Goal: Transaction & Acquisition: Book appointment/travel/reservation

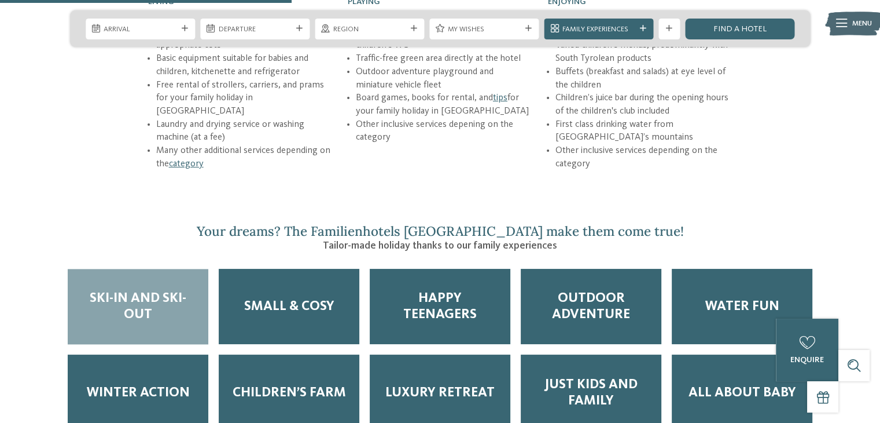
scroll to position [1574, 0]
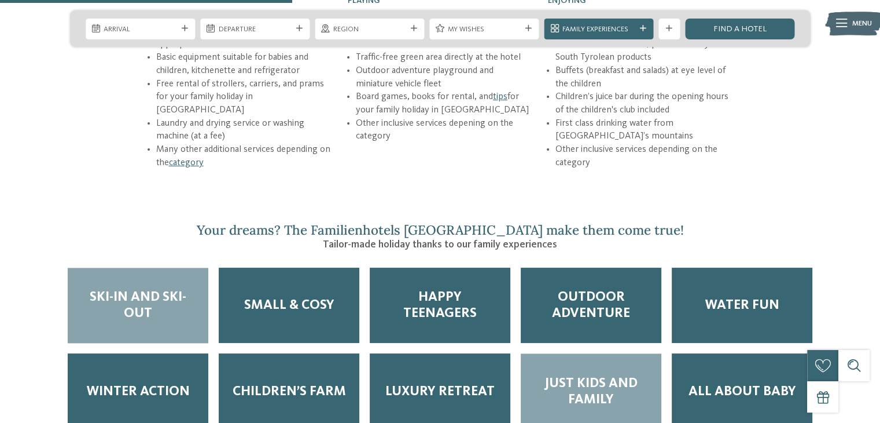
click at [611, 375] on span "Just Kids and Family" at bounding box center [591, 391] width 120 height 32
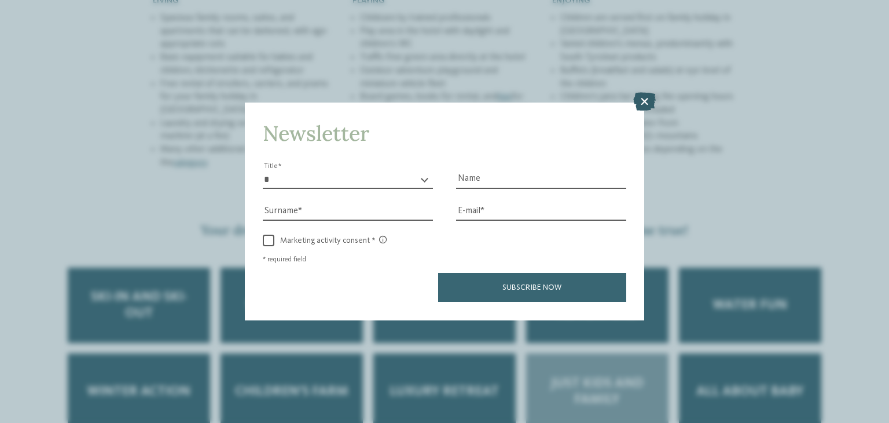
click at [641, 100] on icon at bounding box center [644, 102] width 23 height 19
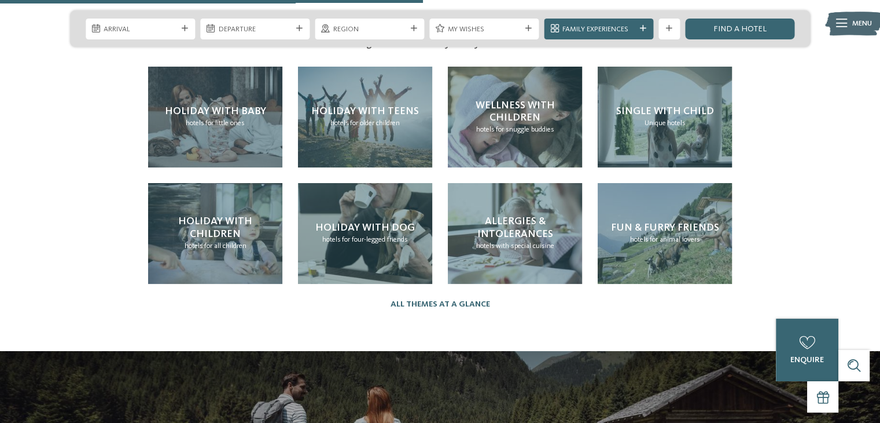
scroll to position [2285, 0]
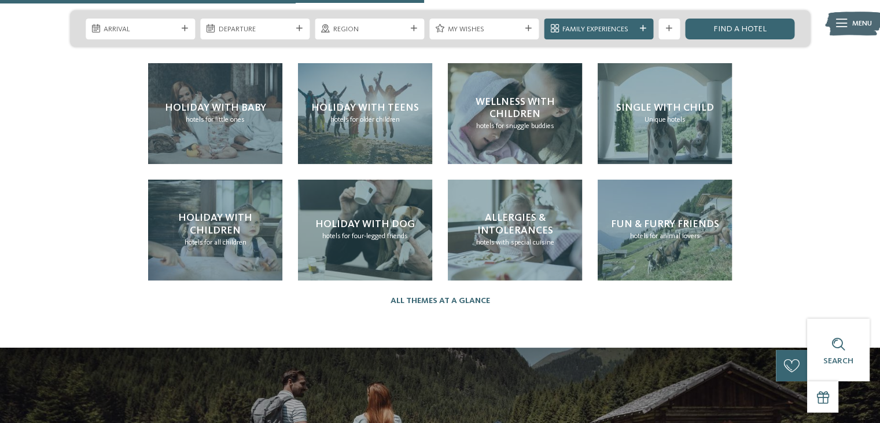
click at [810, 238] on div "Familienhotels [GEOGRAPHIC_DATA] – The happy family places! Yippee, it’s holida…" at bounding box center [440, 276] width 880 height 4209
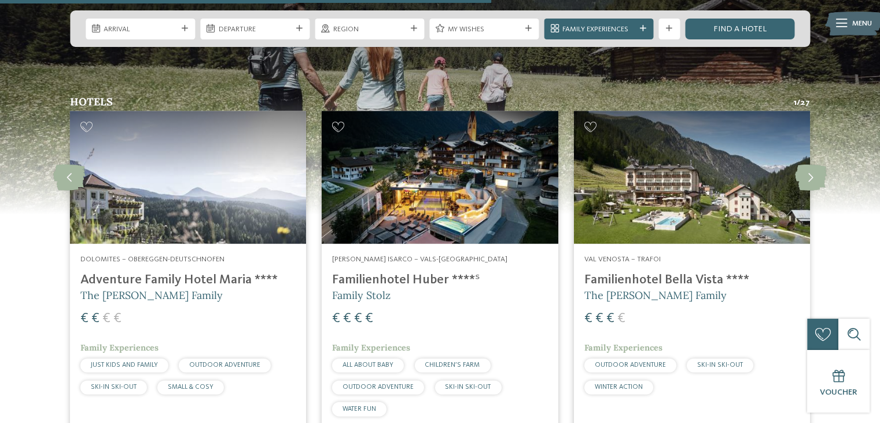
scroll to position [2650, 0]
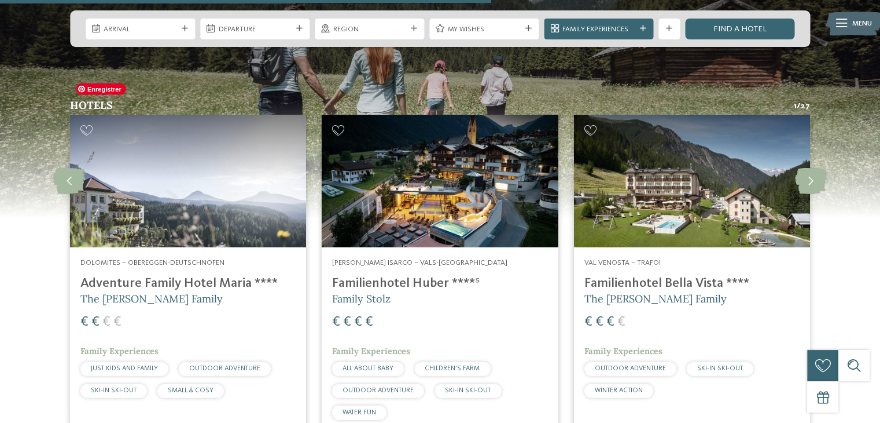
click at [131, 169] on img at bounding box center [188, 181] width 236 height 133
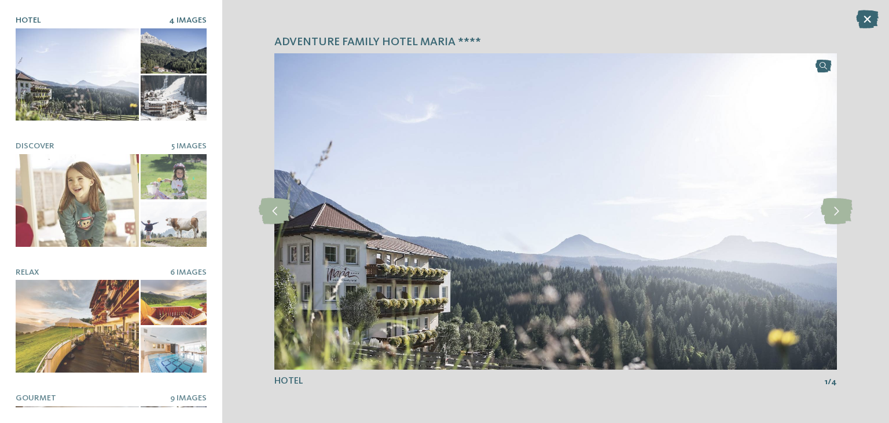
click at [67, 86] on div at bounding box center [77, 74] width 123 height 93
click at [837, 216] on icon at bounding box center [837, 211] width 32 height 26
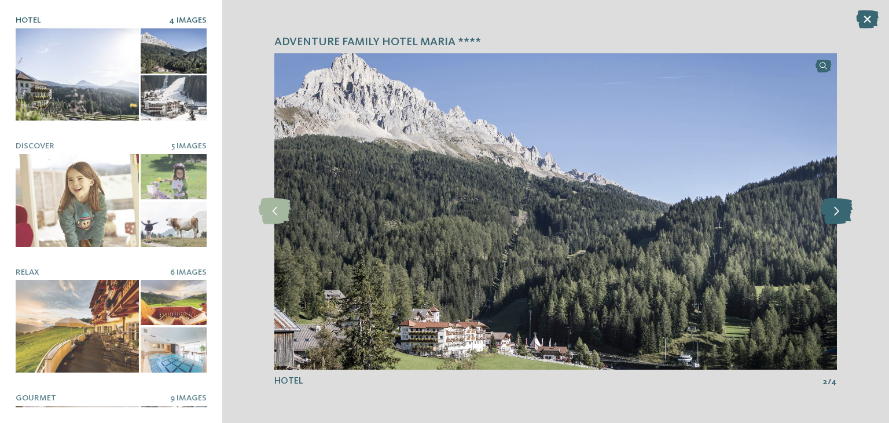
click at [837, 216] on icon at bounding box center [837, 211] width 32 height 26
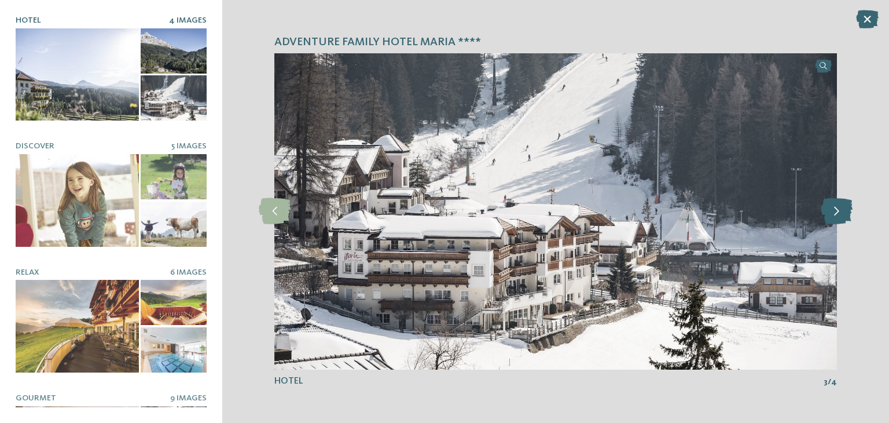
click at [837, 216] on icon at bounding box center [837, 211] width 32 height 26
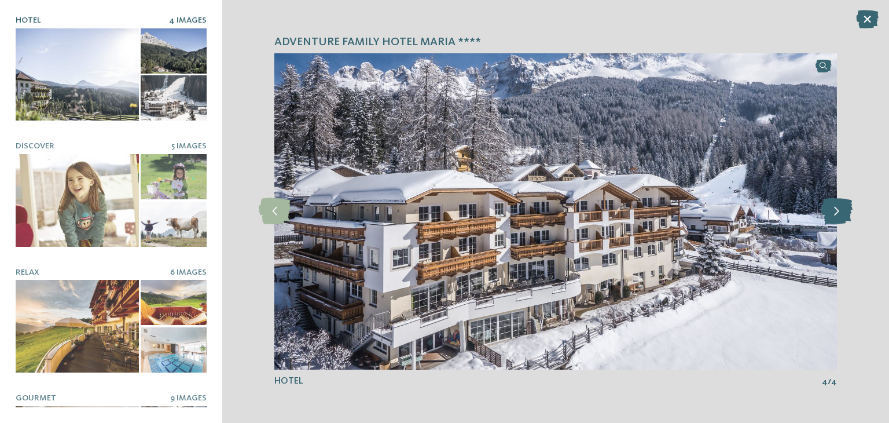
click at [837, 216] on icon at bounding box center [837, 211] width 32 height 26
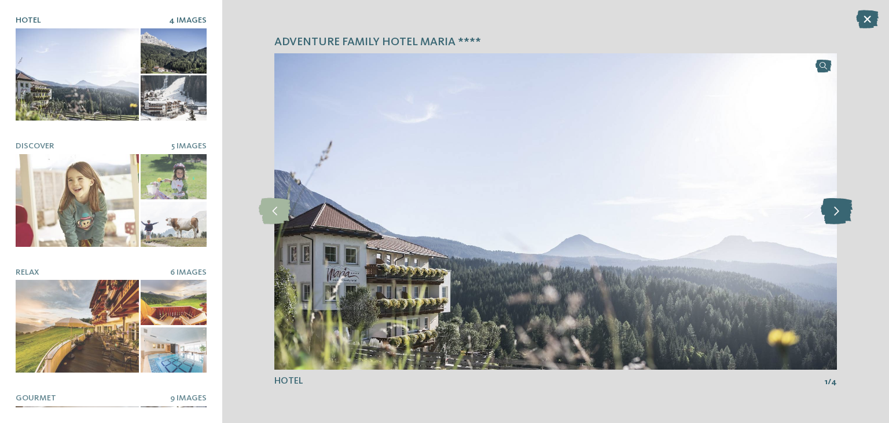
click at [837, 216] on icon at bounding box center [837, 211] width 32 height 26
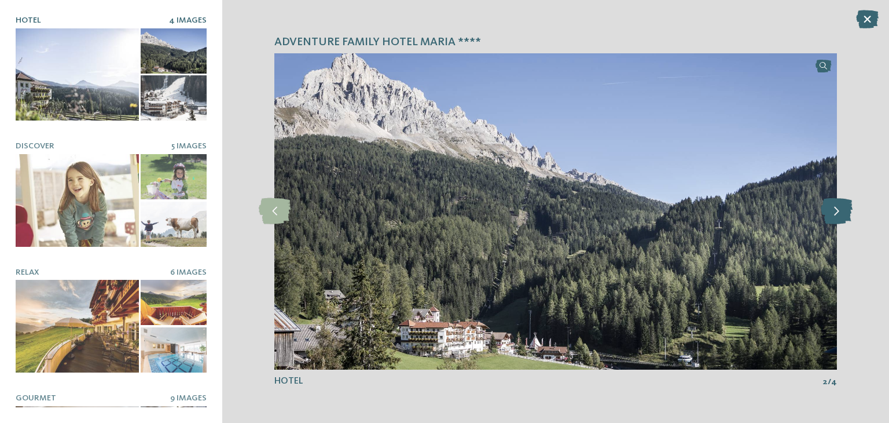
click at [837, 216] on icon at bounding box center [837, 211] width 32 height 26
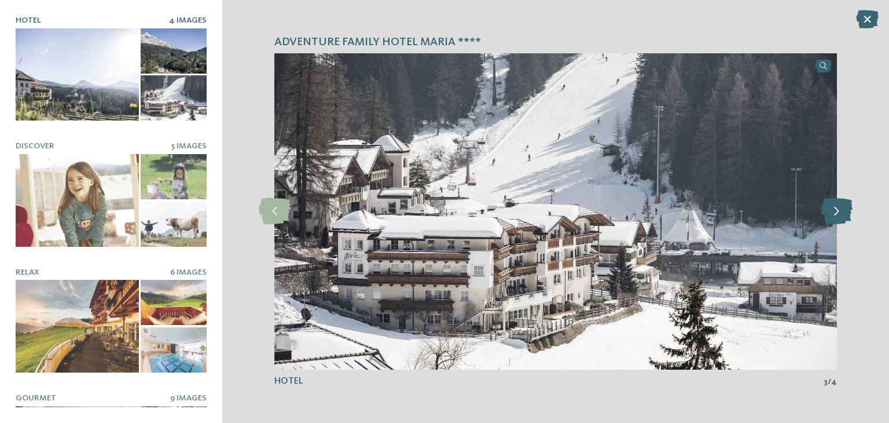
click at [837, 216] on icon at bounding box center [837, 211] width 32 height 26
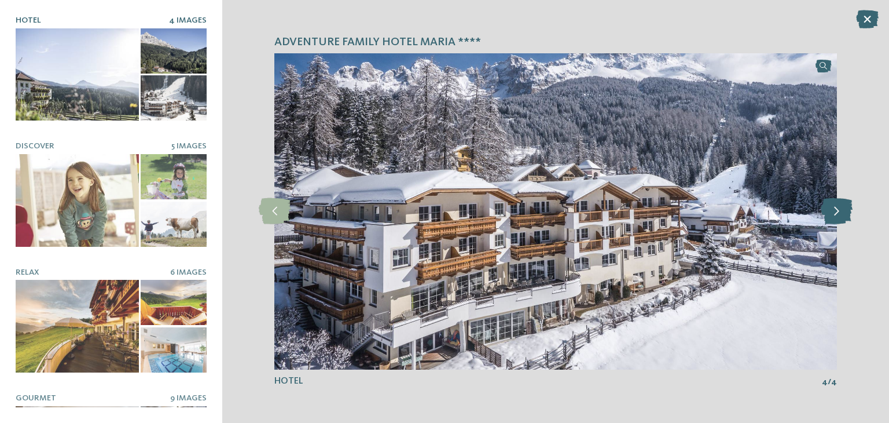
click at [837, 216] on icon at bounding box center [837, 211] width 32 height 26
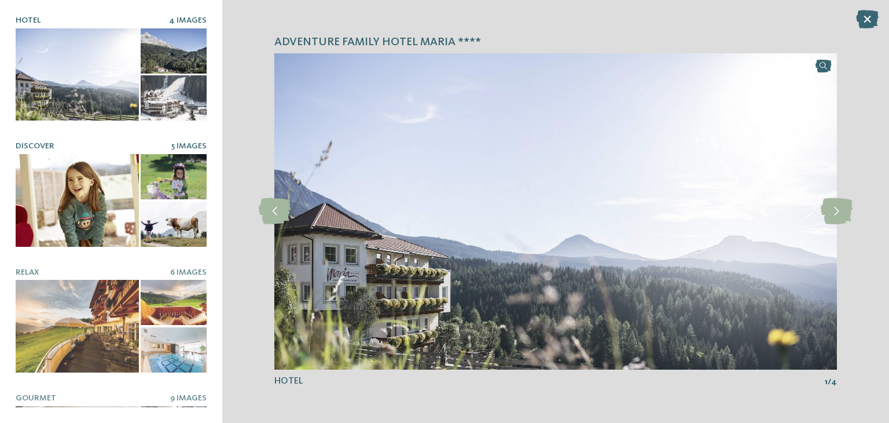
click at [86, 204] on div at bounding box center [77, 200] width 123 height 93
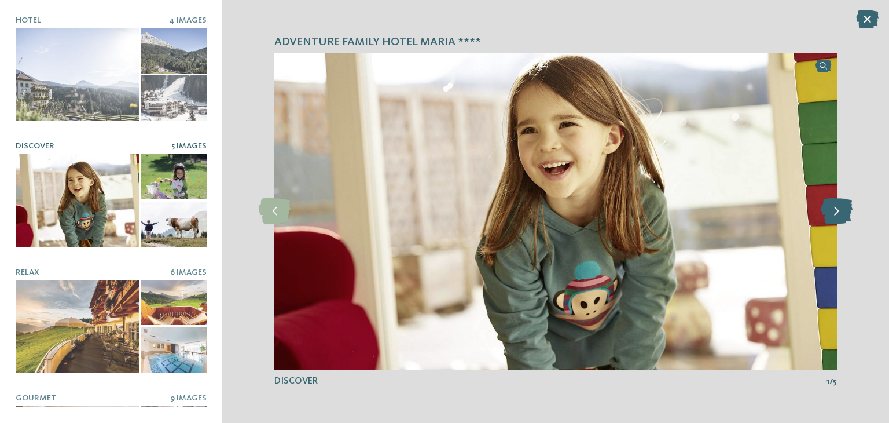
click at [832, 216] on icon at bounding box center [837, 211] width 32 height 26
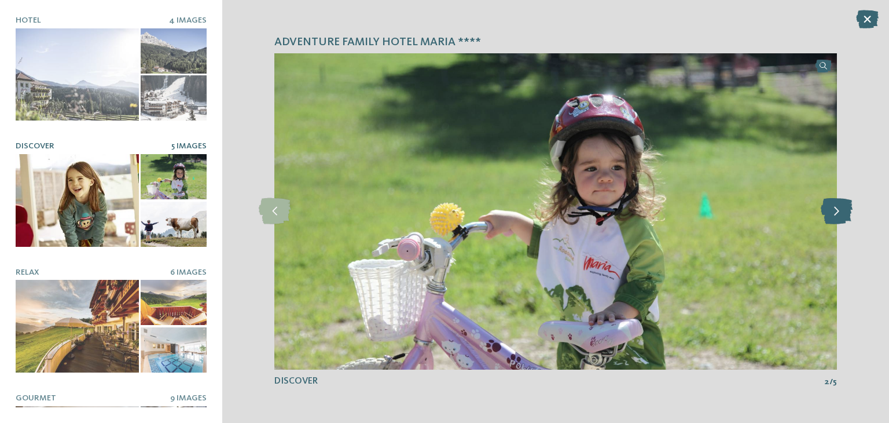
click at [832, 216] on icon at bounding box center [837, 211] width 32 height 26
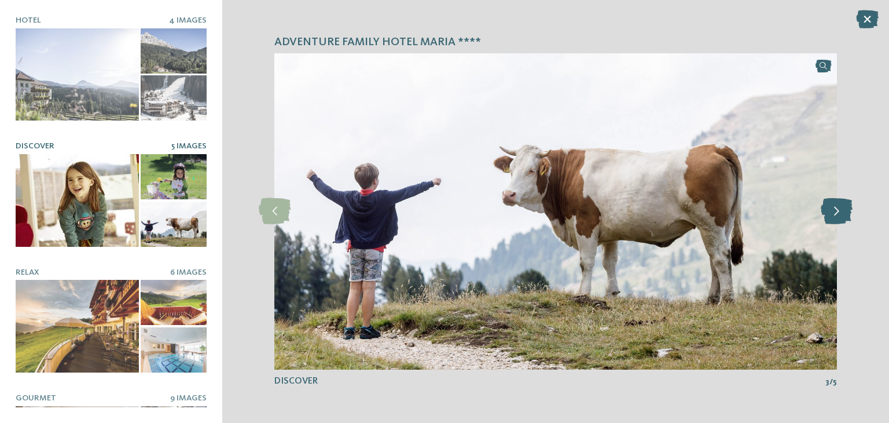
click at [832, 216] on icon at bounding box center [837, 211] width 32 height 26
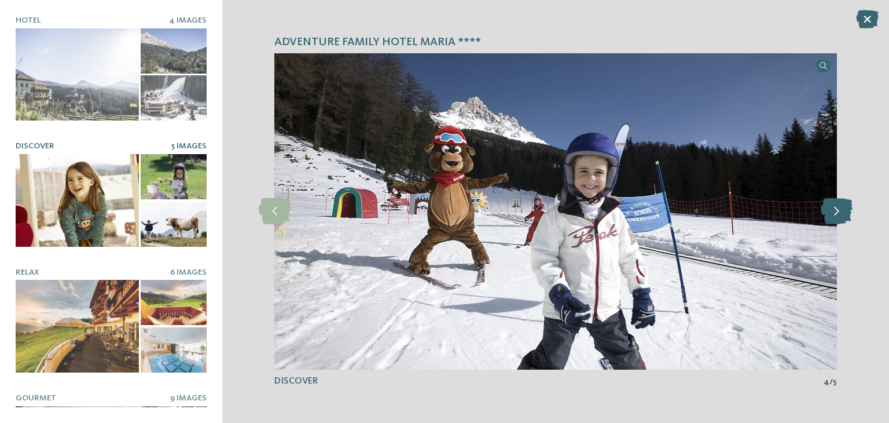
click at [832, 216] on icon at bounding box center [837, 211] width 32 height 26
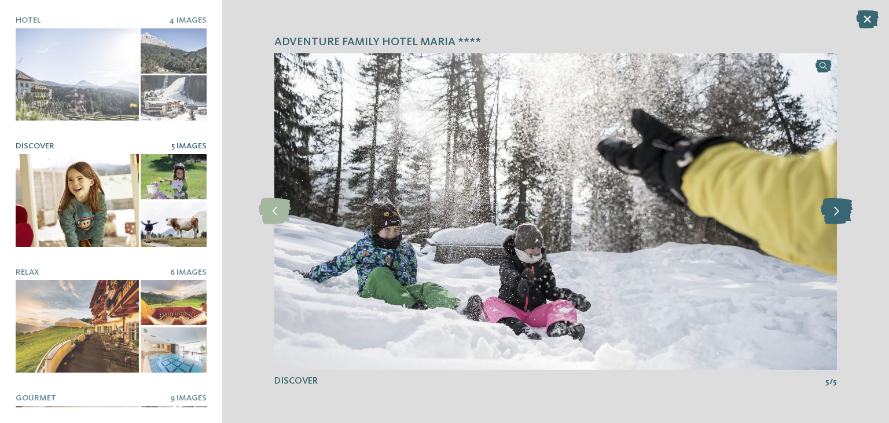
click at [832, 216] on icon at bounding box center [837, 211] width 32 height 26
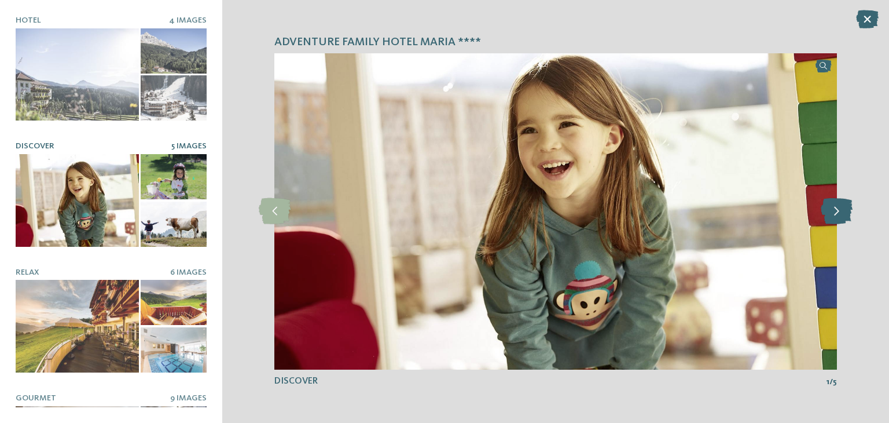
click at [832, 216] on icon at bounding box center [837, 211] width 32 height 26
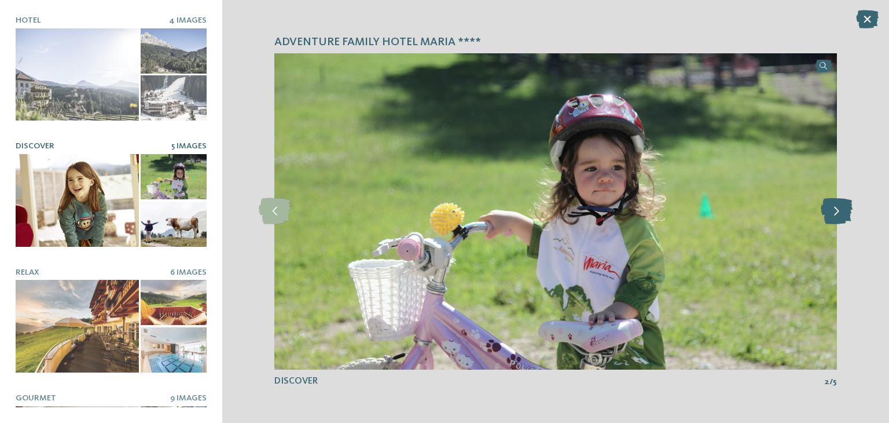
click at [832, 216] on icon at bounding box center [837, 211] width 32 height 26
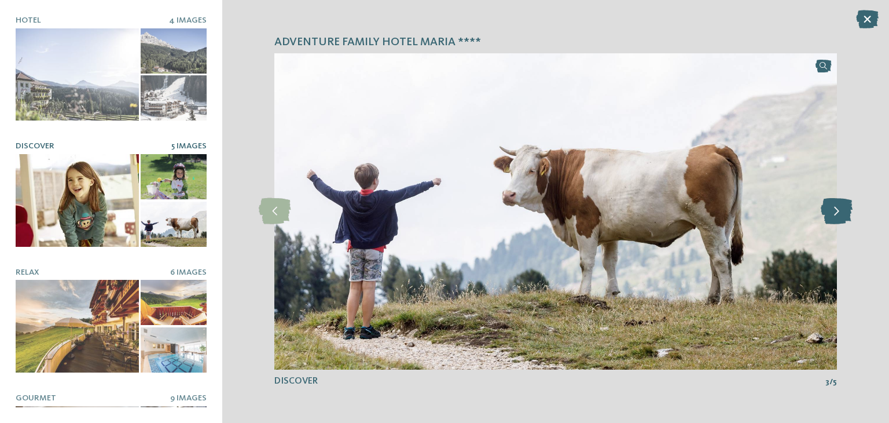
click at [832, 216] on icon at bounding box center [837, 211] width 32 height 26
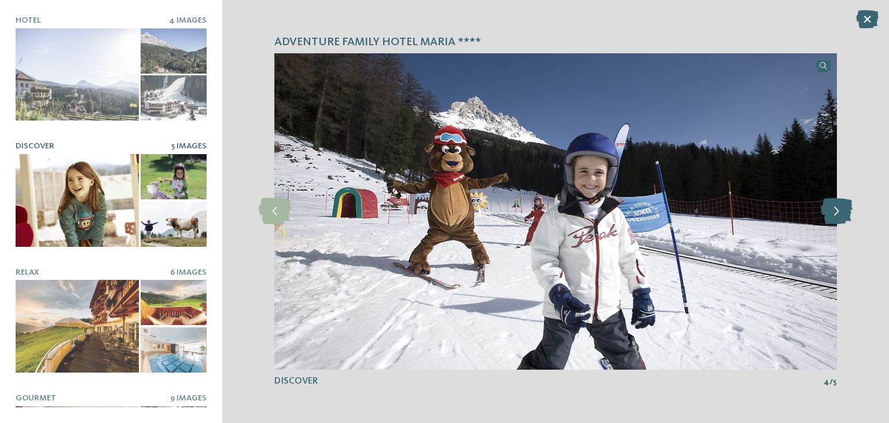
click at [832, 216] on icon at bounding box center [837, 211] width 32 height 26
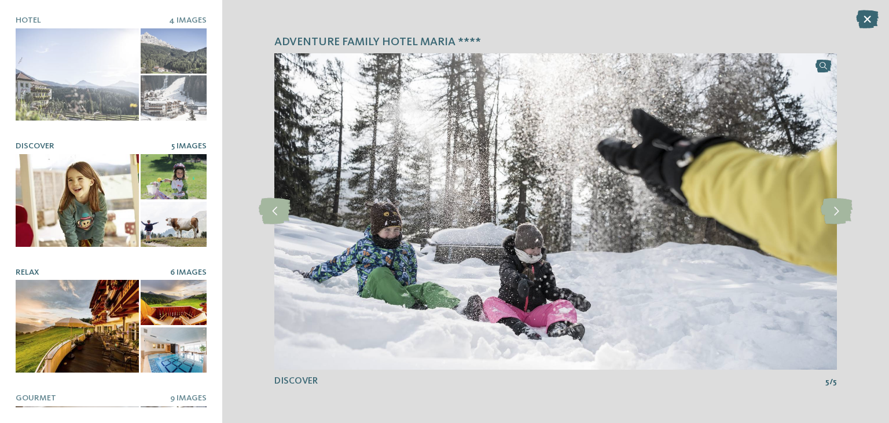
click at [46, 319] on div at bounding box center [77, 326] width 123 height 93
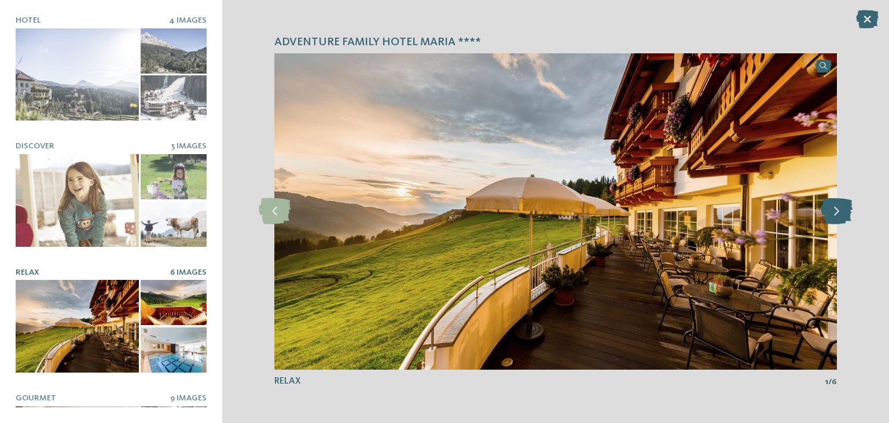
click at [835, 207] on icon at bounding box center [837, 211] width 32 height 26
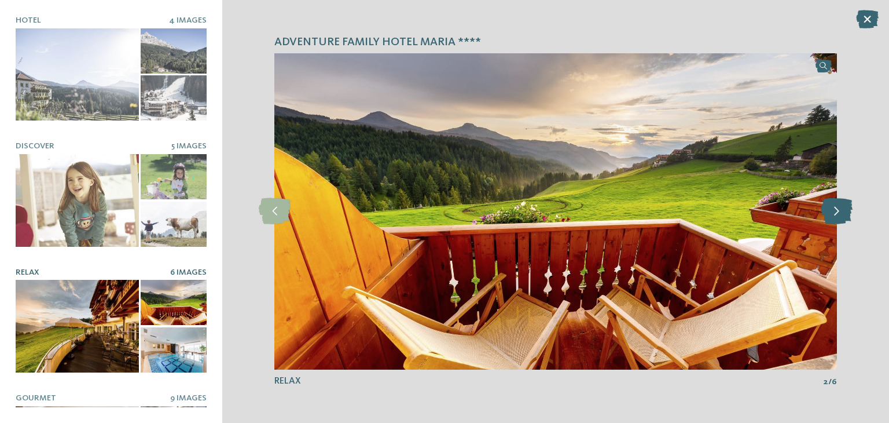
click at [835, 207] on icon at bounding box center [837, 211] width 32 height 26
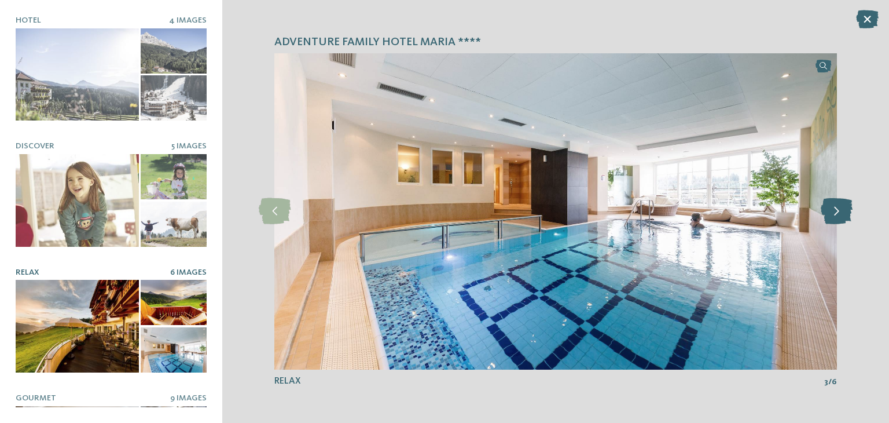
click at [835, 207] on icon at bounding box center [837, 211] width 32 height 26
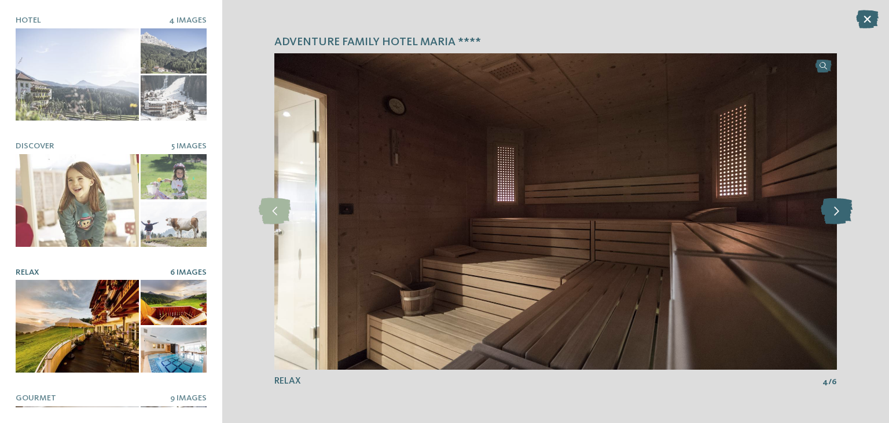
click at [835, 207] on icon at bounding box center [837, 211] width 32 height 26
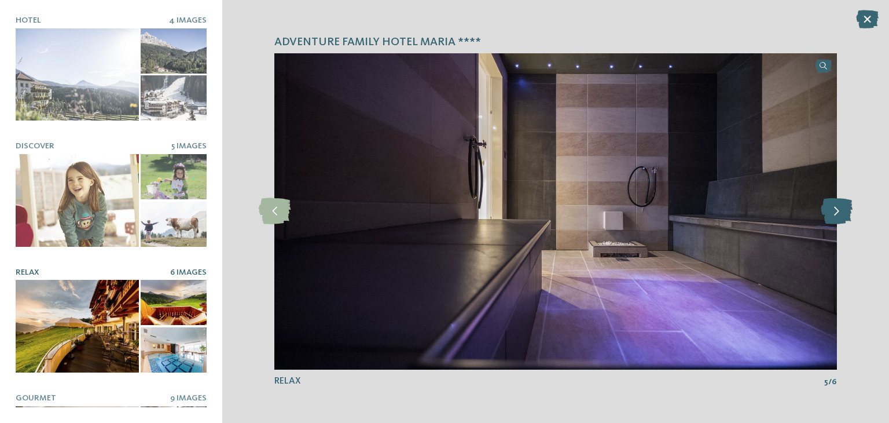
click at [835, 207] on icon at bounding box center [837, 211] width 32 height 26
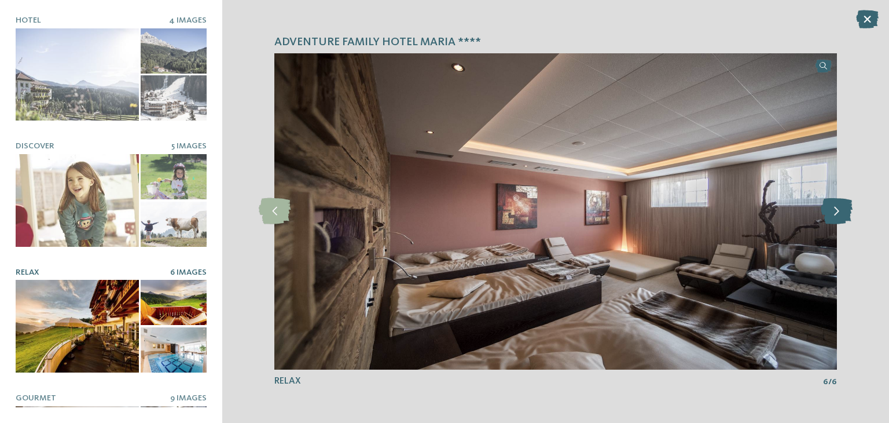
click at [835, 207] on icon at bounding box center [837, 211] width 32 height 26
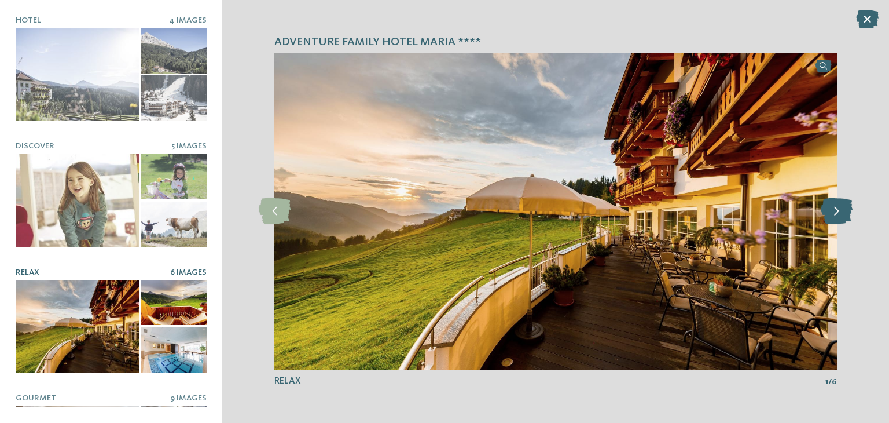
click at [835, 207] on icon at bounding box center [837, 211] width 32 height 26
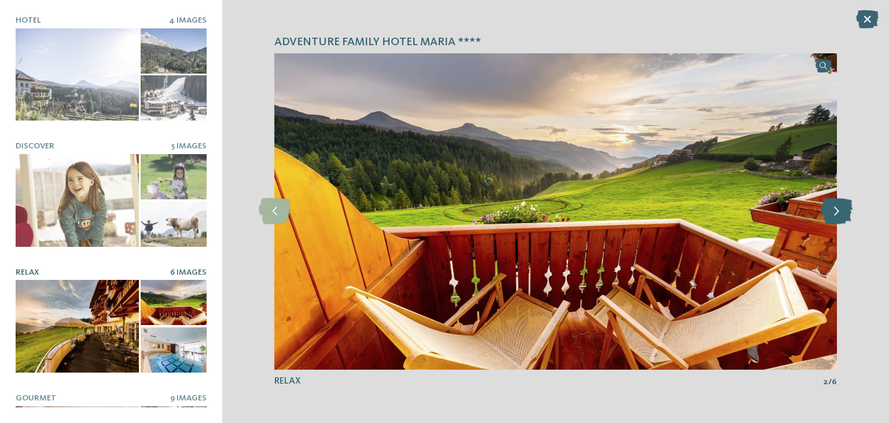
click at [835, 207] on icon at bounding box center [837, 211] width 32 height 26
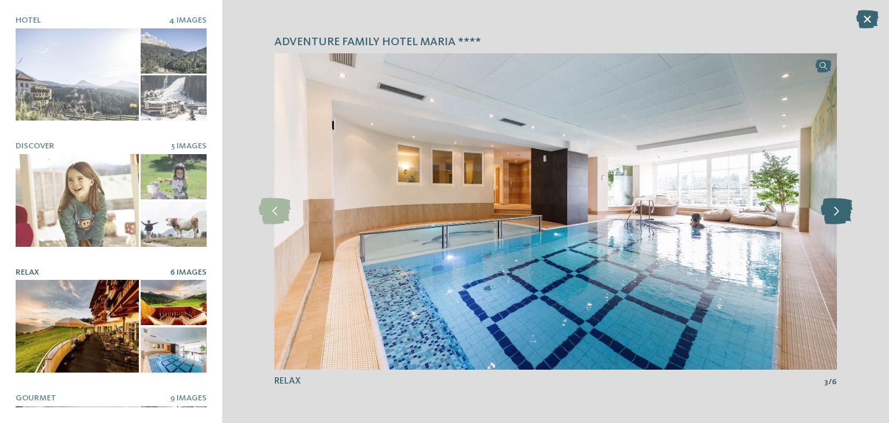
click at [835, 207] on icon at bounding box center [837, 211] width 32 height 26
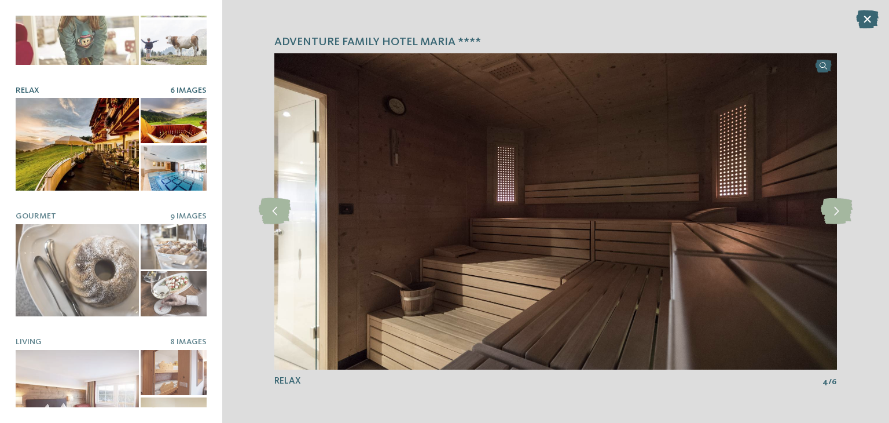
scroll to position [202, 0]
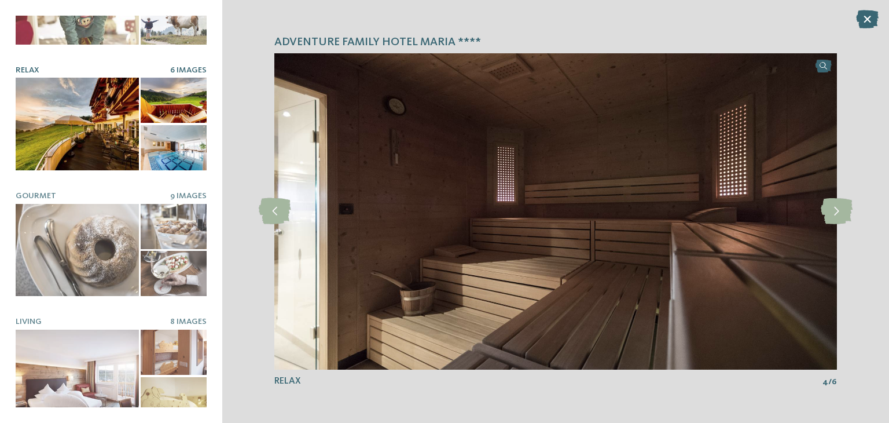
click at [162, 150] on div at bounding box center [174, 147] width 66 height 45
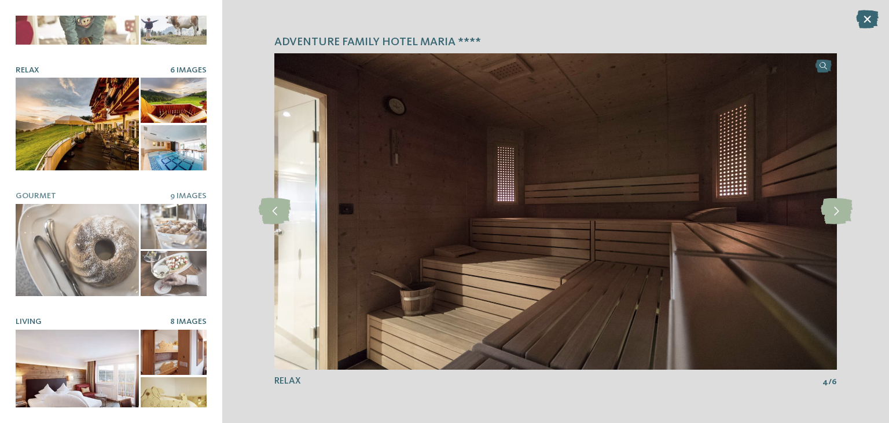
click at [96, 350] on div at bounding box center [77, 375] width 123 height 93
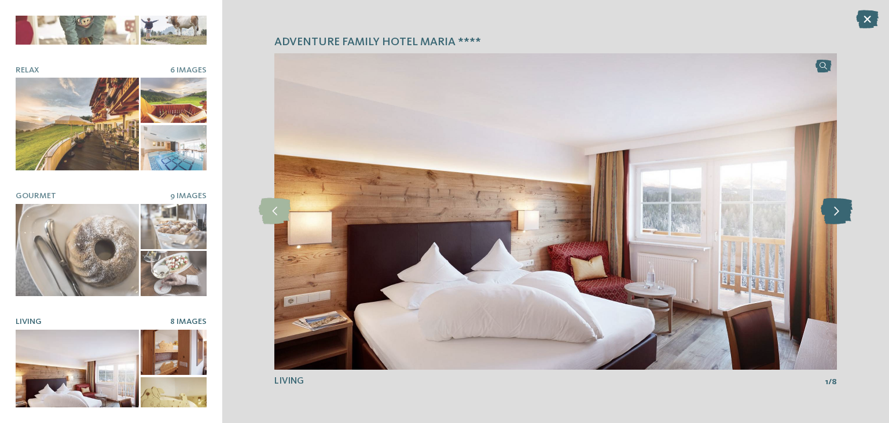
click at [839, 215] on icon at bounding box center [837, 211] width 32 height 26
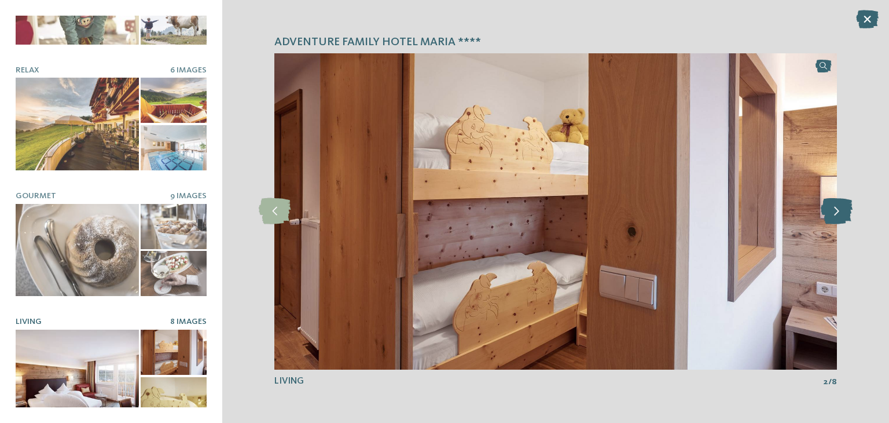
click at [839, 215] on icon at bounding box center [837, 211] width 32 height 26
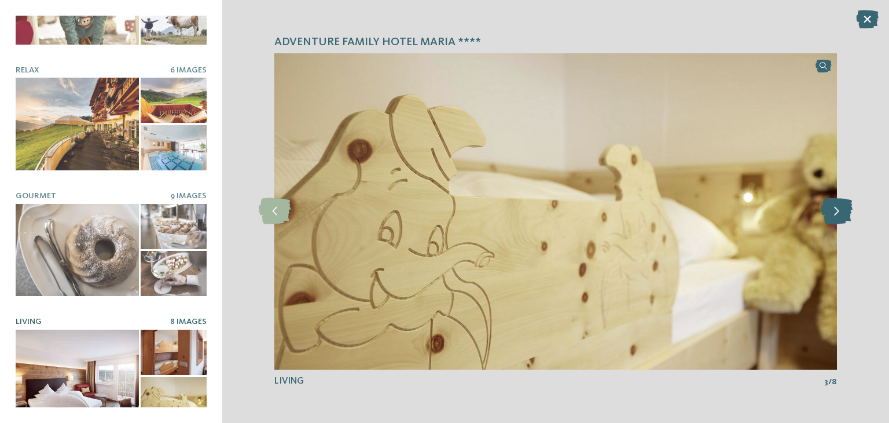
click at [839, 215] on icon at bounding box center [837, 211] width 32 height 26
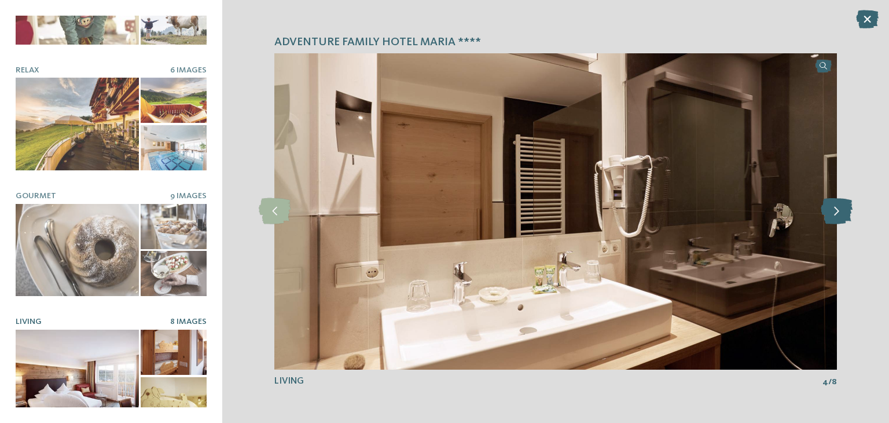
click at [839, 215] on icon at bounding box center [837, 211] width 32 height 26
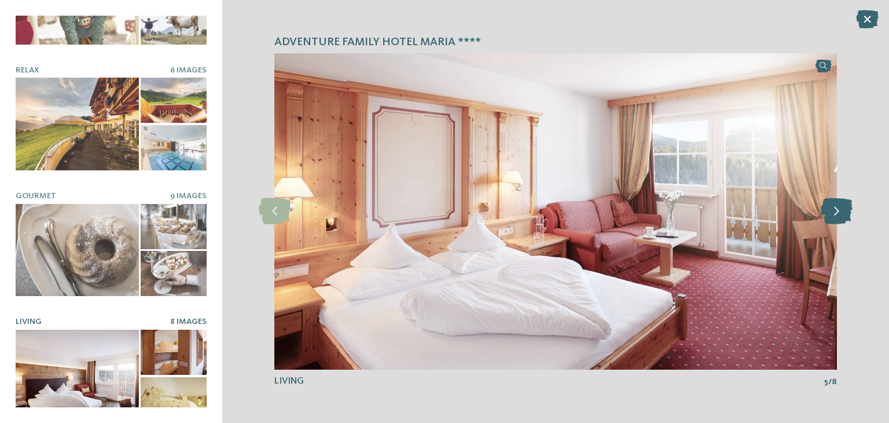
click at [839, 215] on icon at bounding box center [837, 211] width 32 height 26
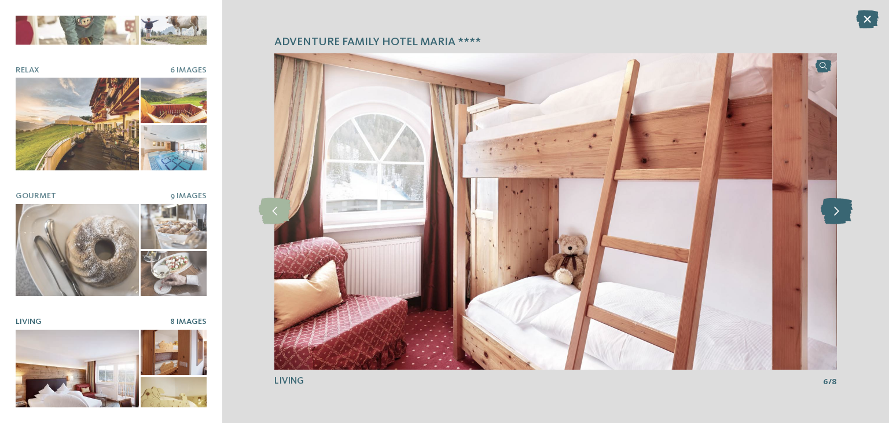
click at [839, 215] on icon at bounding box center [837, 211] width 32 height 26
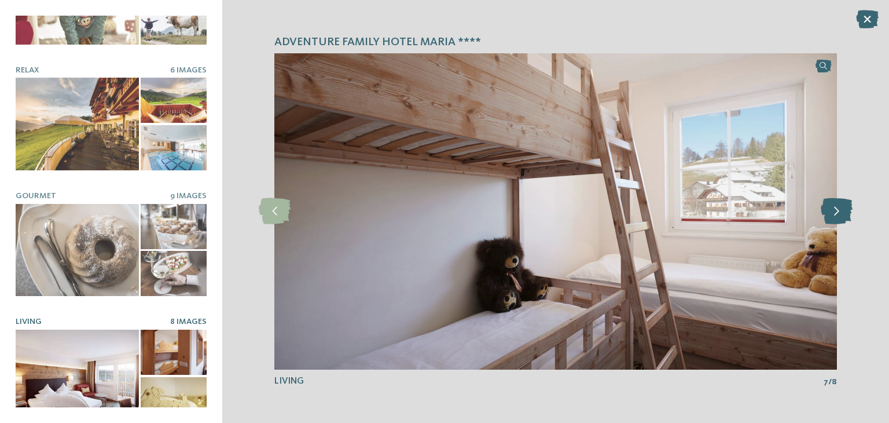
click at [839, 215] on icon at bounding box center [837, 211] width 32 height 26
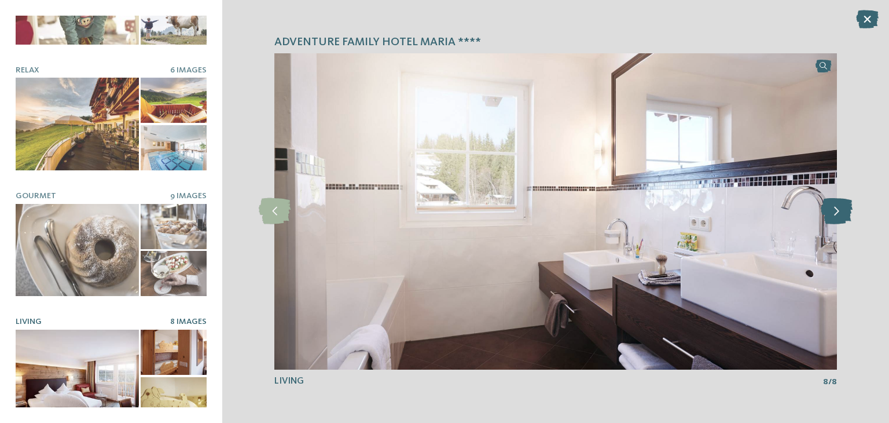
click at [839, 215] on icon at bounding box center [837, 211] width 32 height 26
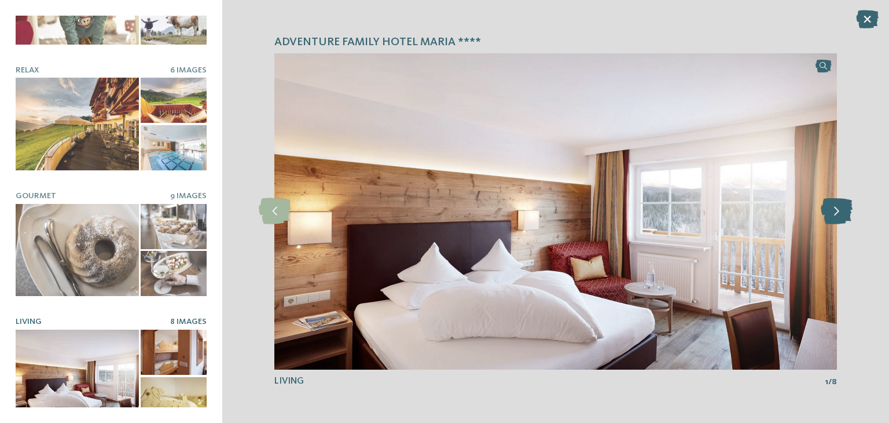
click at [839, 215] on icon at bounding box center [837, 211] width 32 height 26
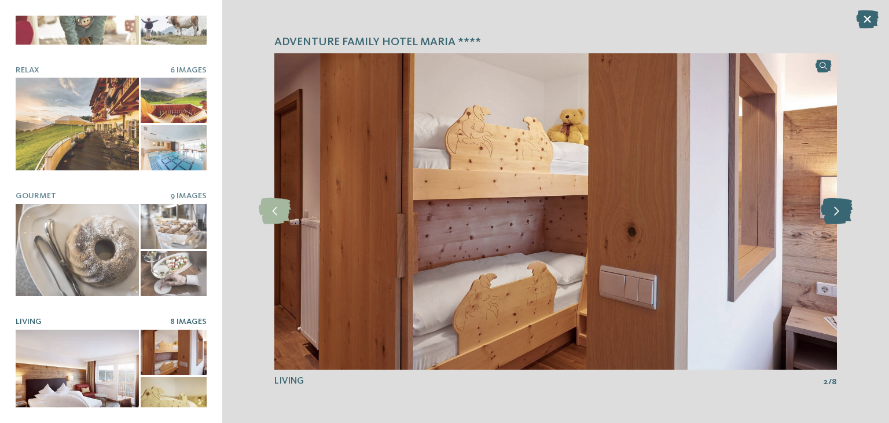
click at [839, 215] on icon at bounding box center [837, 211] width 32 height 26
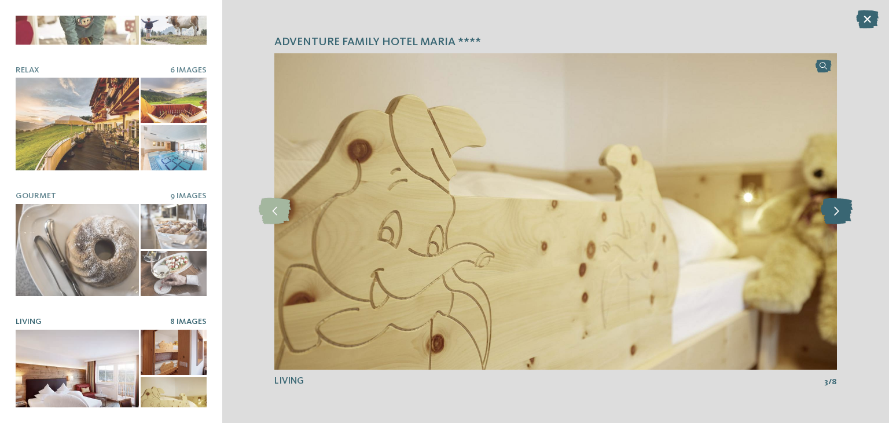
click at [839, 215] on icon at bounding box center [837, 211] width 32 height 26
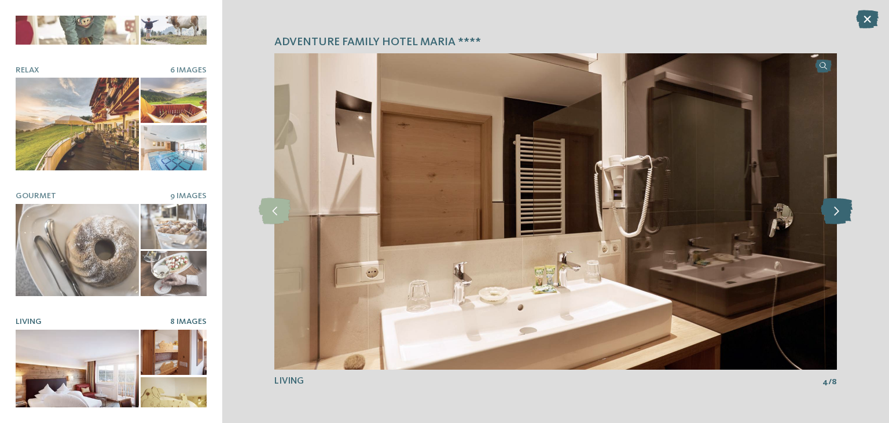
click at [839, 215] on icon at bounding box center [837, 211] width 32 height 26
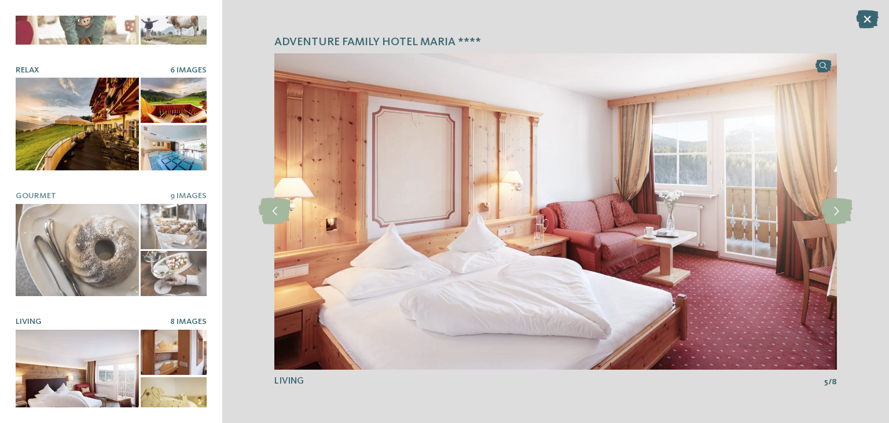
click at [74, 105] on div at bounding box center [77, 124] width 123 height 93
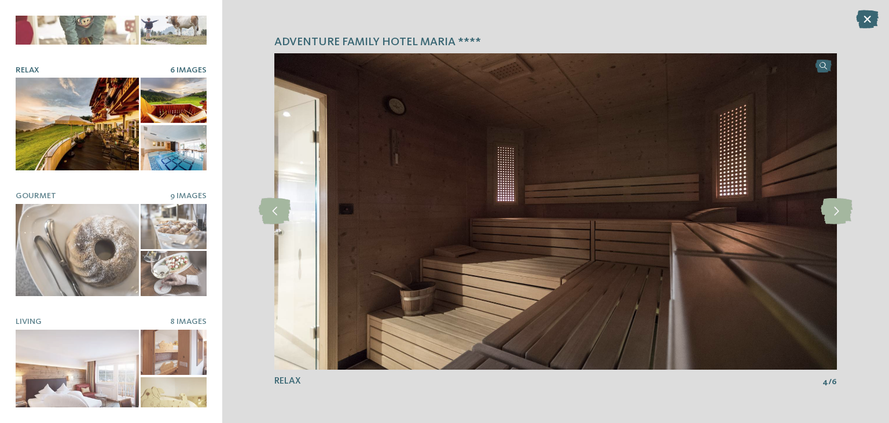
click at [168, 102] on div at bounding box center [174, 100] width 66 height 45
click at [831, 213] on icon at bounding box center [837, 211] width 32 height 26
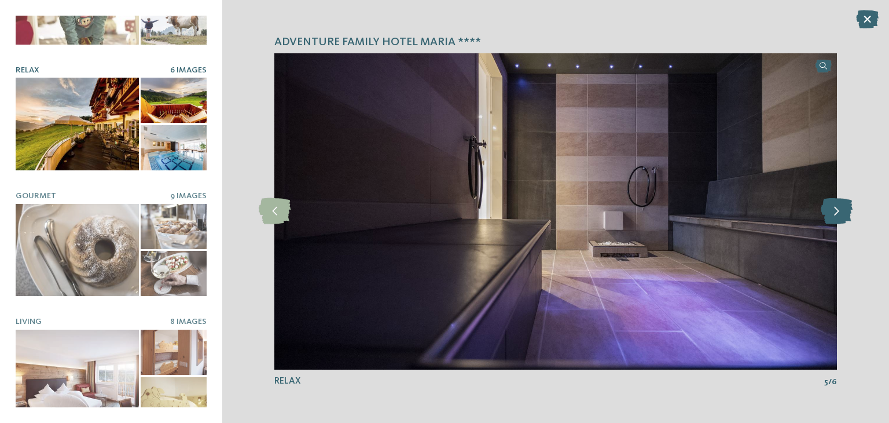
click at [831, 213] on icon at bounding box center [837, 211] width 32 height 26
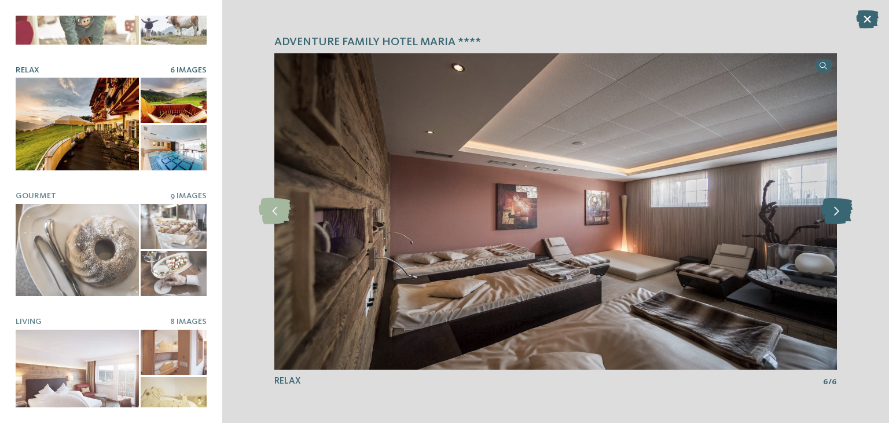
click at [831, 213] on icon at bounding box center [837, 211] width 32 height 26
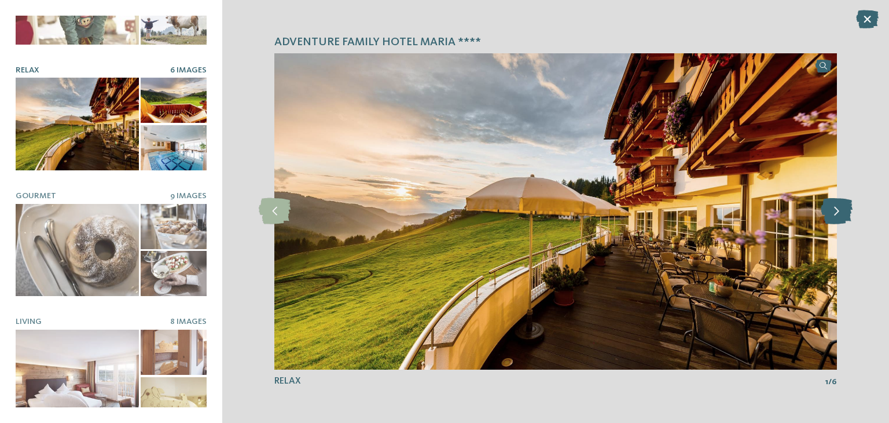
click at [831, 213] on icon at bounding box center [837, 211] width 32 height 26
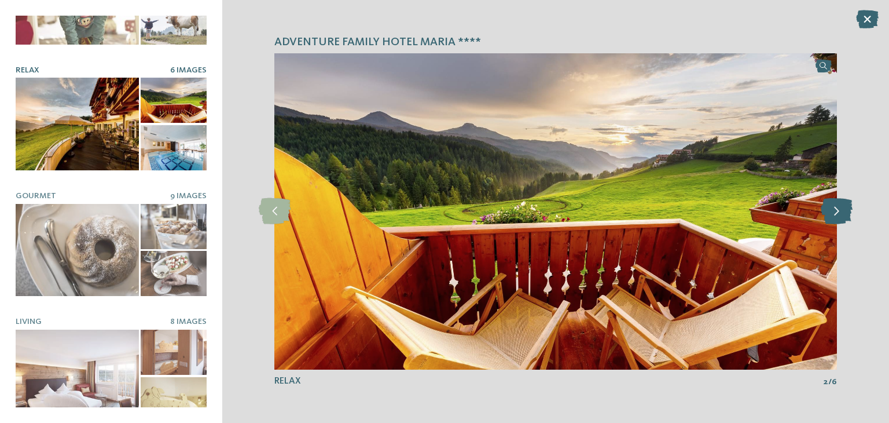
click at [831, 213] on icon at bounding box center [837, 211] width 32 height 26
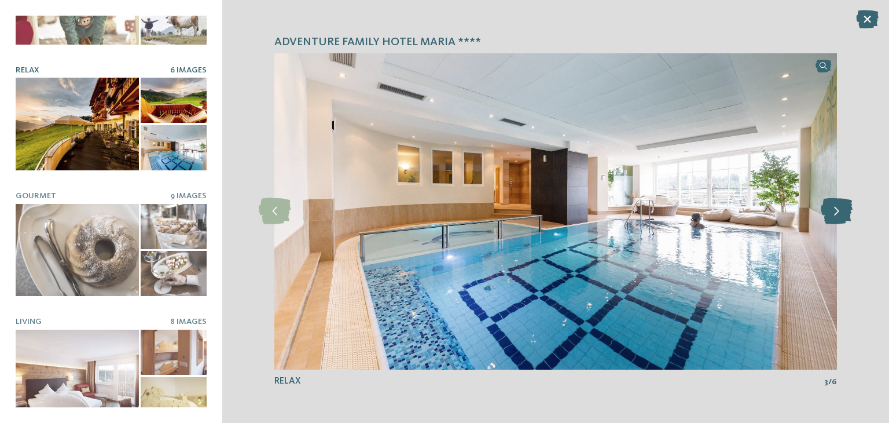
click at [831, 213] on icon at bounding box center [837, 211] width 32 height 26
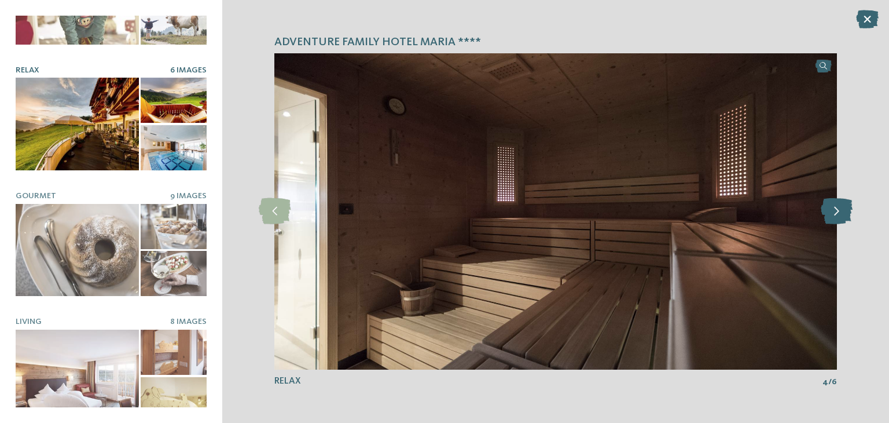
click at [831, 213] on icon at bounding box center [837, 211] width 32 height 26
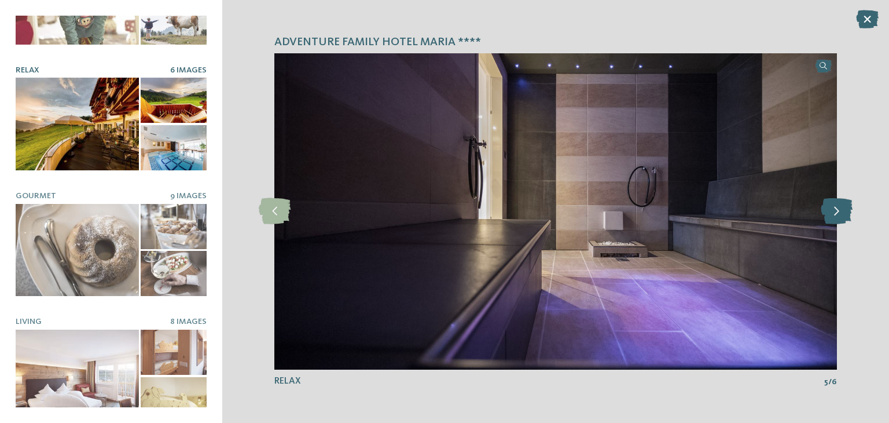
click at [831, 213] on icon at bounding box center [837, 211] width 32 height 26
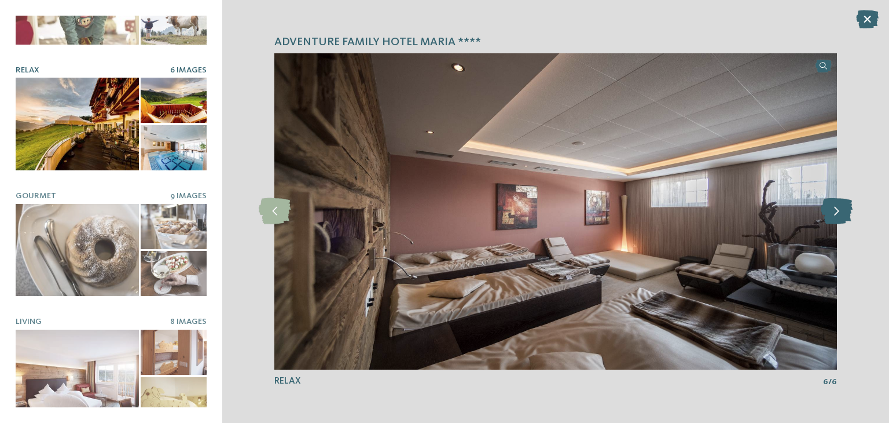
click at [831, 213] on icon at bounding box center [837, 211] width 32 height 26
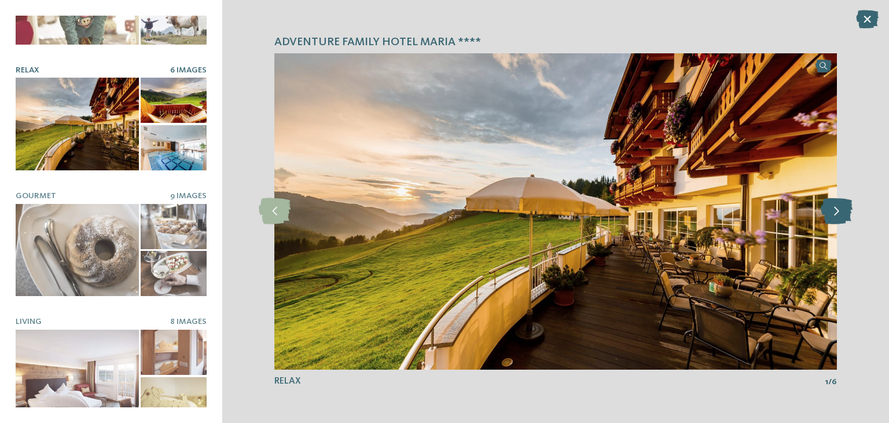
click at [831, 213] on icon at bounding box center [837, 211] width 32 height 26
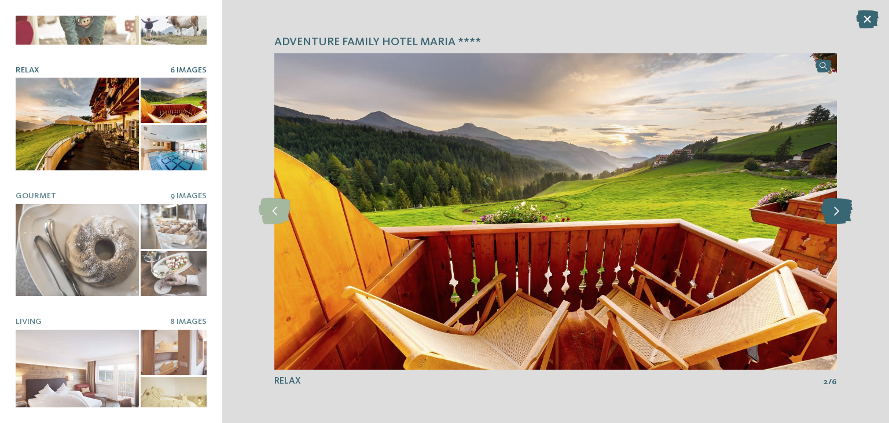
click at [831, 213] on icon at bounding box center [837, 211] width 32 height 26
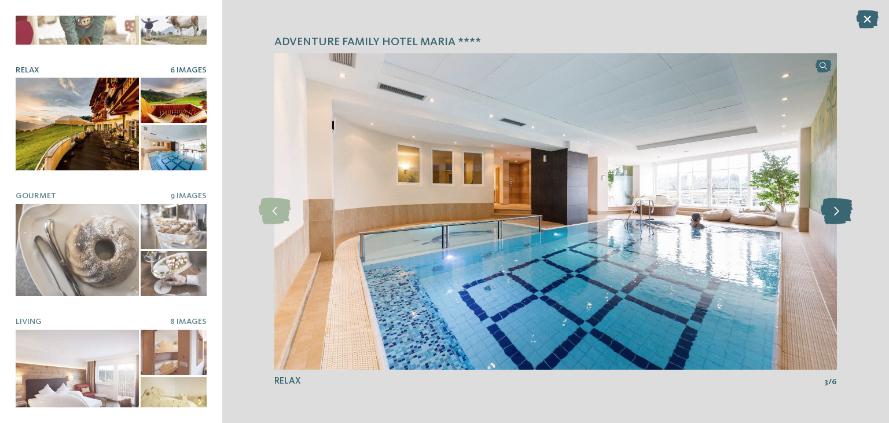
click at [831, 213] on icon at bounding box center [837, 211] width 32 height 26
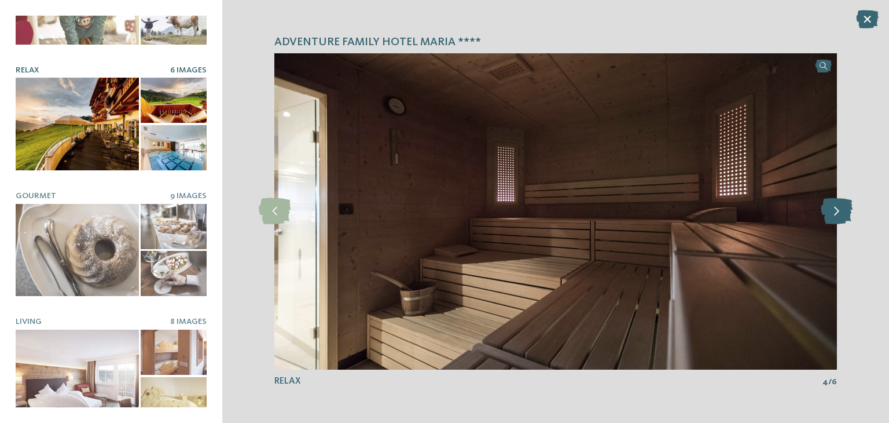
click at [831, 213] on icon at bounding box center [837, 211] width 32 height 26
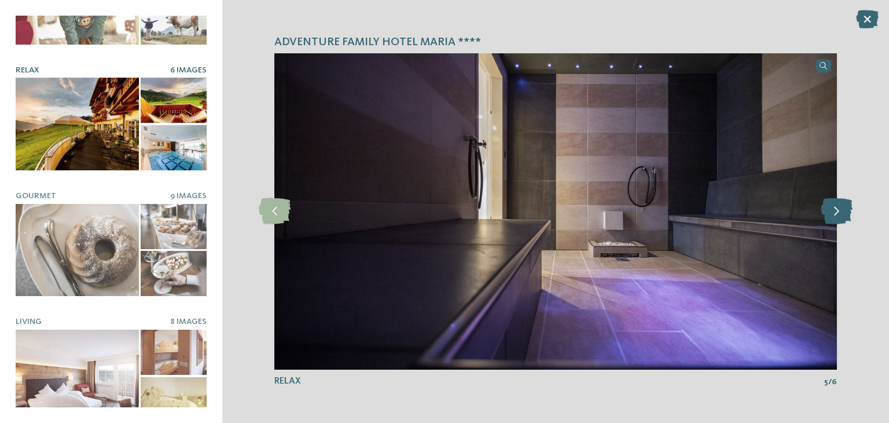
click at [831, 213] on icon at bounding box center [837, 211] width 32 height 26
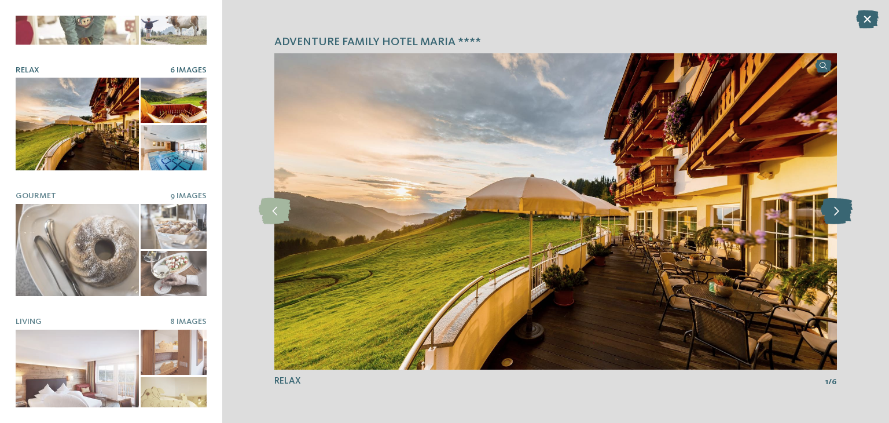
click at [831, 213] on icon at bounding box center [837, 211] width 32 height 26
